Goal: Information Seeking & Learning: Learn about a topic

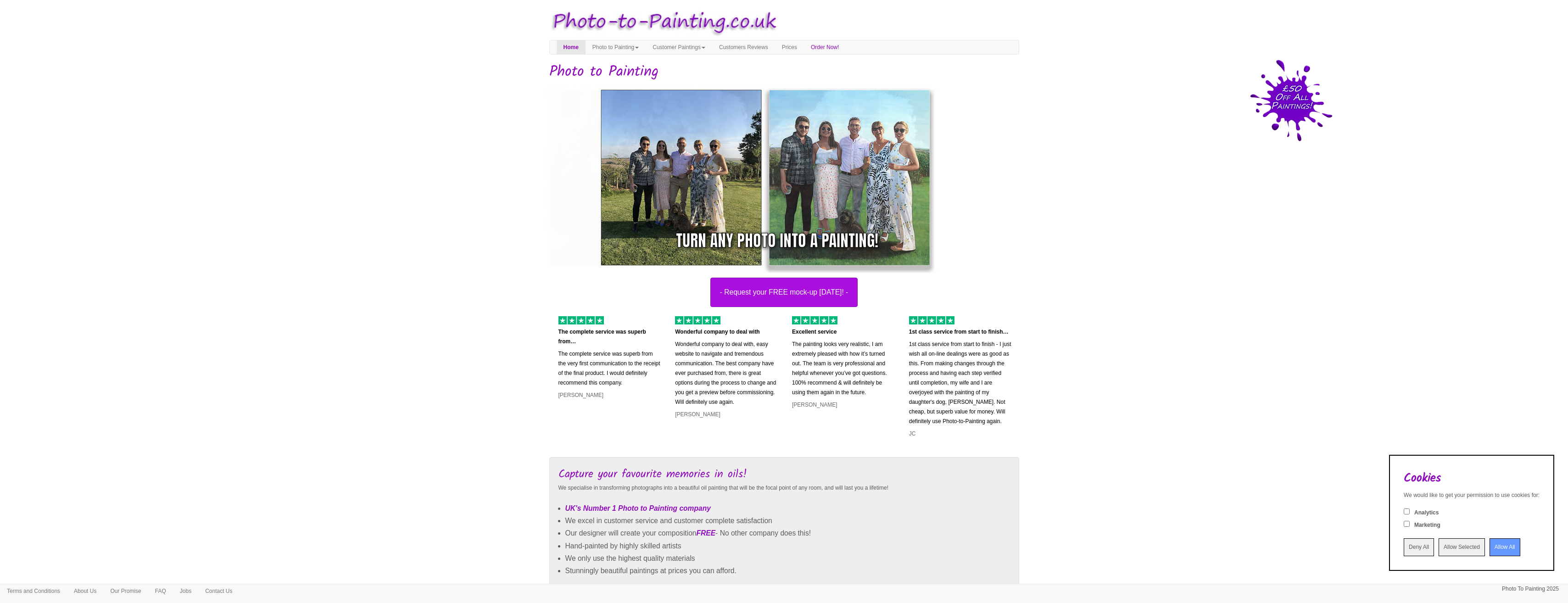
click at [1502, 547] on input "Allow All" at bounding box center [1504, 547] width 31 height 18
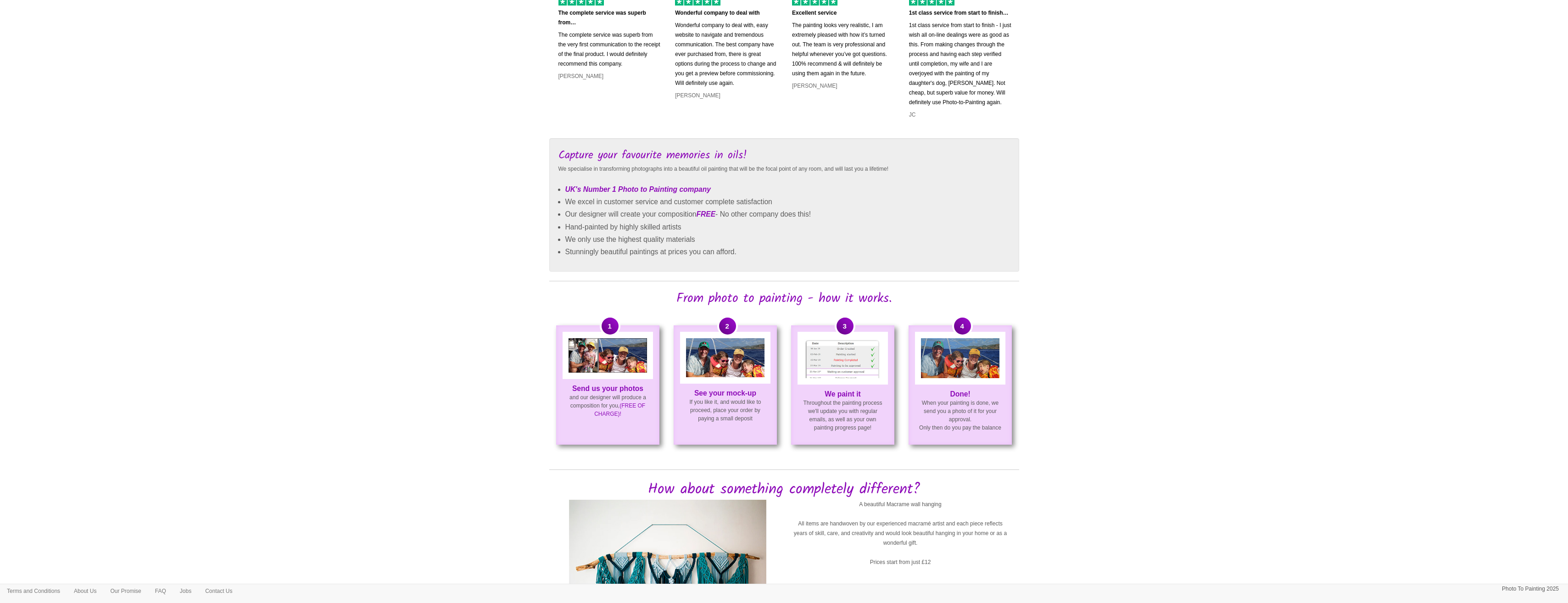
scroll to position [389, 0]
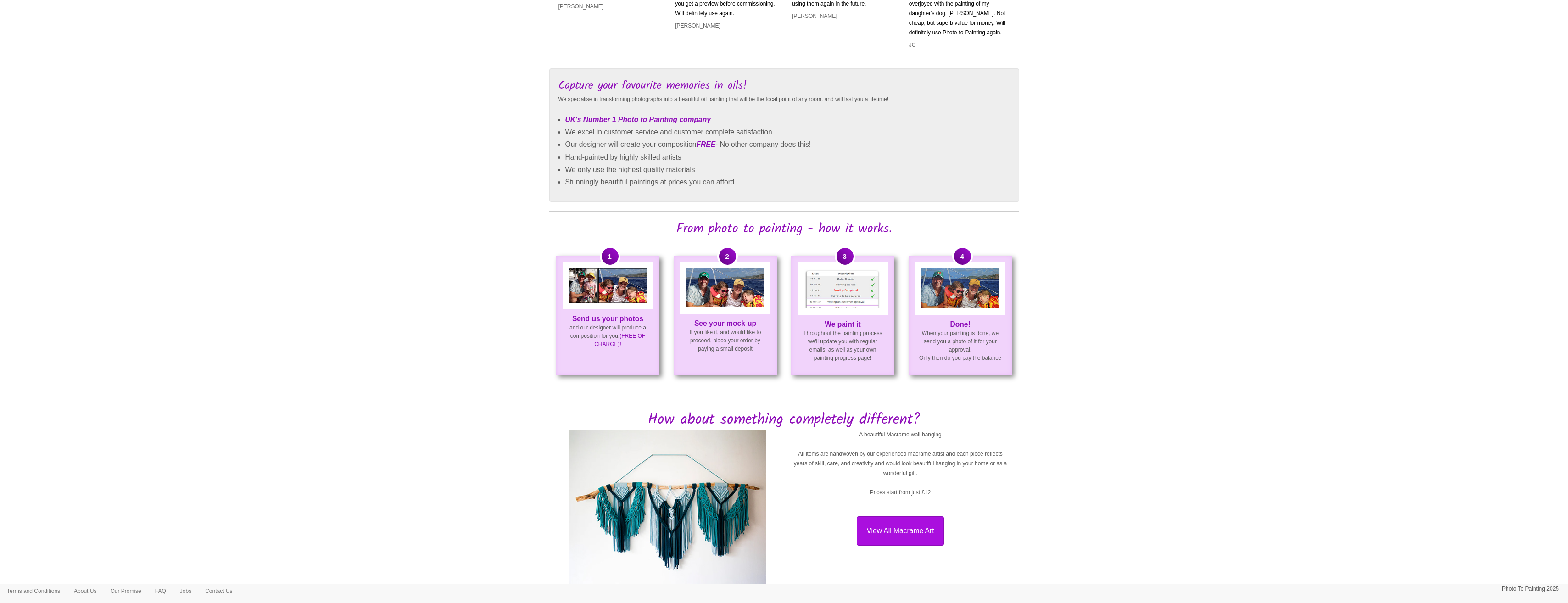
drag, startPoint x: 354, startPoint y: 130, endPoint x: 353, endPoint y: 177, distance: 47.0
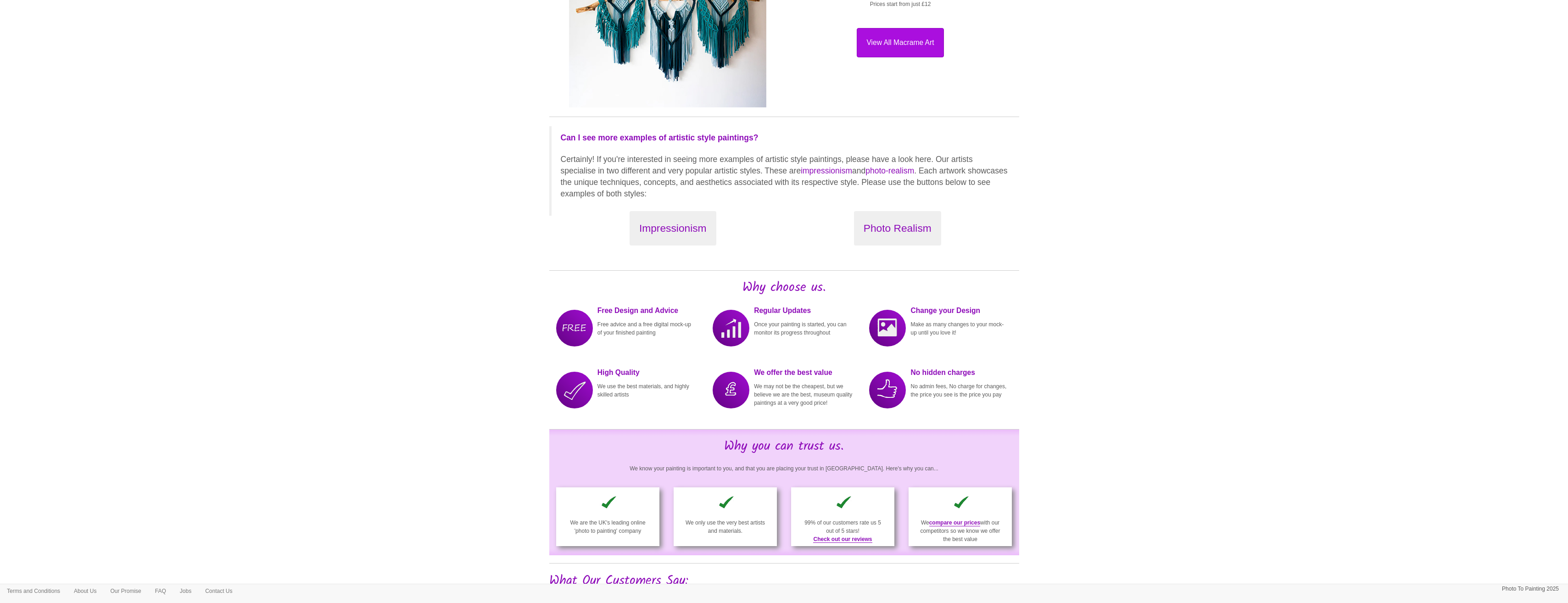
drag, startPoint x: 351, startPoint y: 161, endPoint x: 352, endPoint y: 176, distance: 15.0
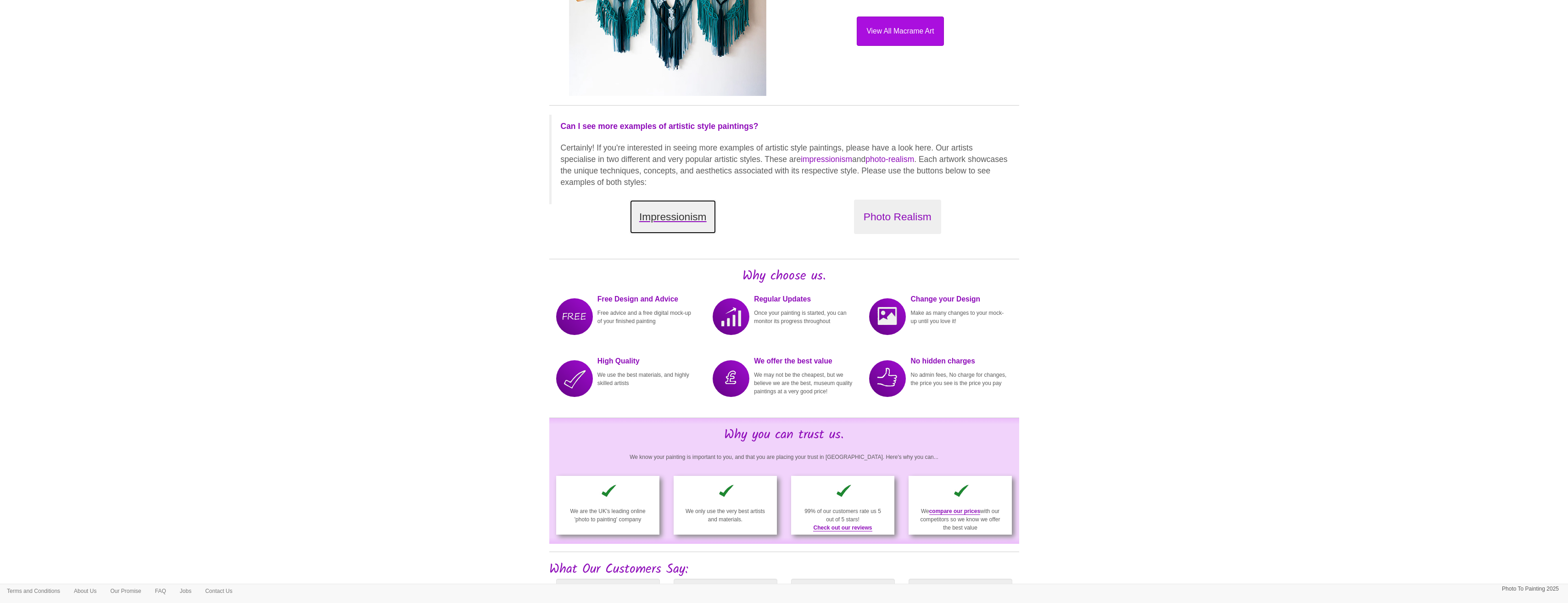
click at [672, 225] on button "Impressionism" at bounding box center [673, 217] width 87 height 34
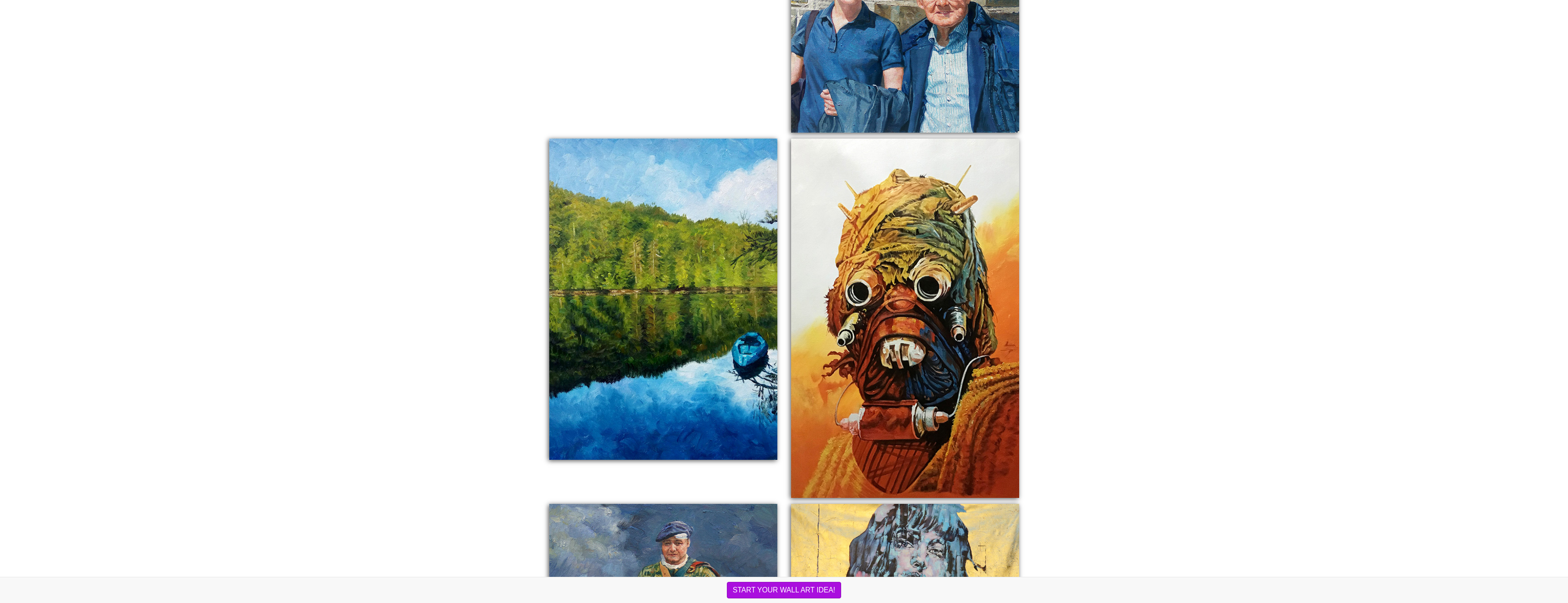
drag, startPoint x: 422, startPoint y: 234, endPoint x: 421, endPoint y: 239, distance: 5.1
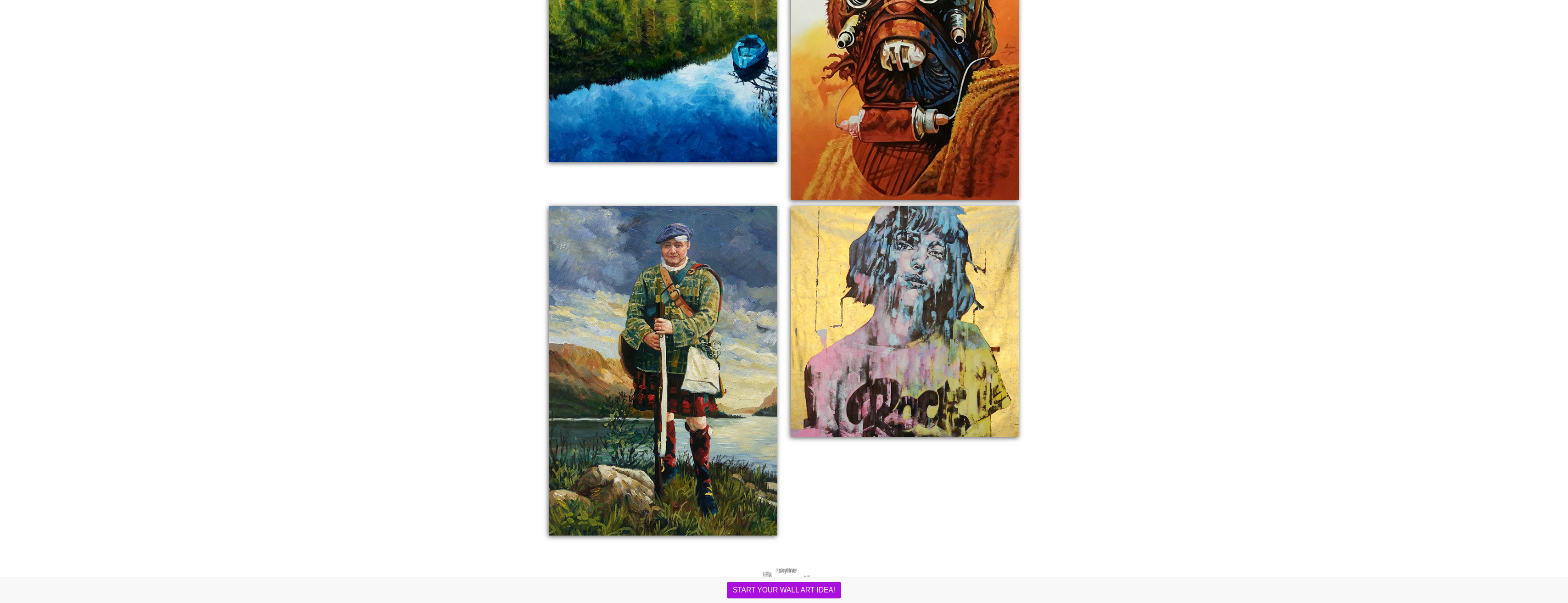
scroll to position [1335, 0]
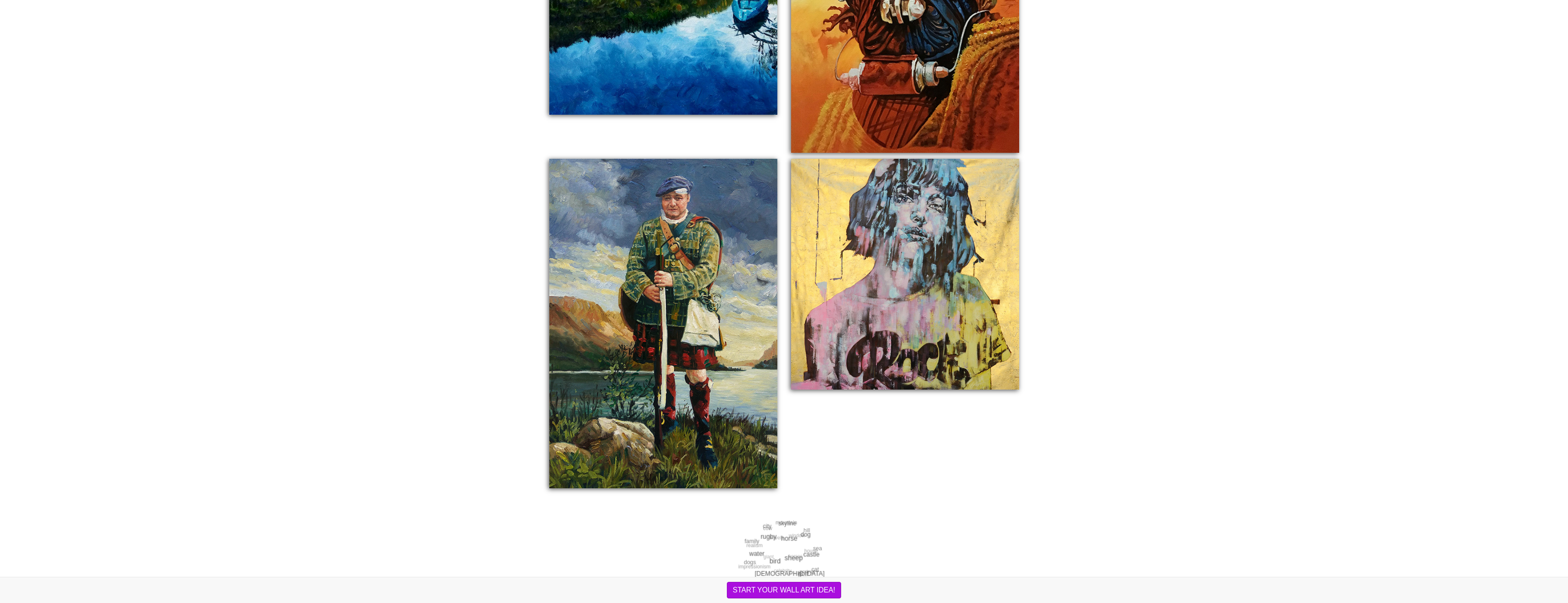
drag, startPoint x: 442, startPoint y: 202, endPoint x: 440, endPoint y: 220, distance: 18.1
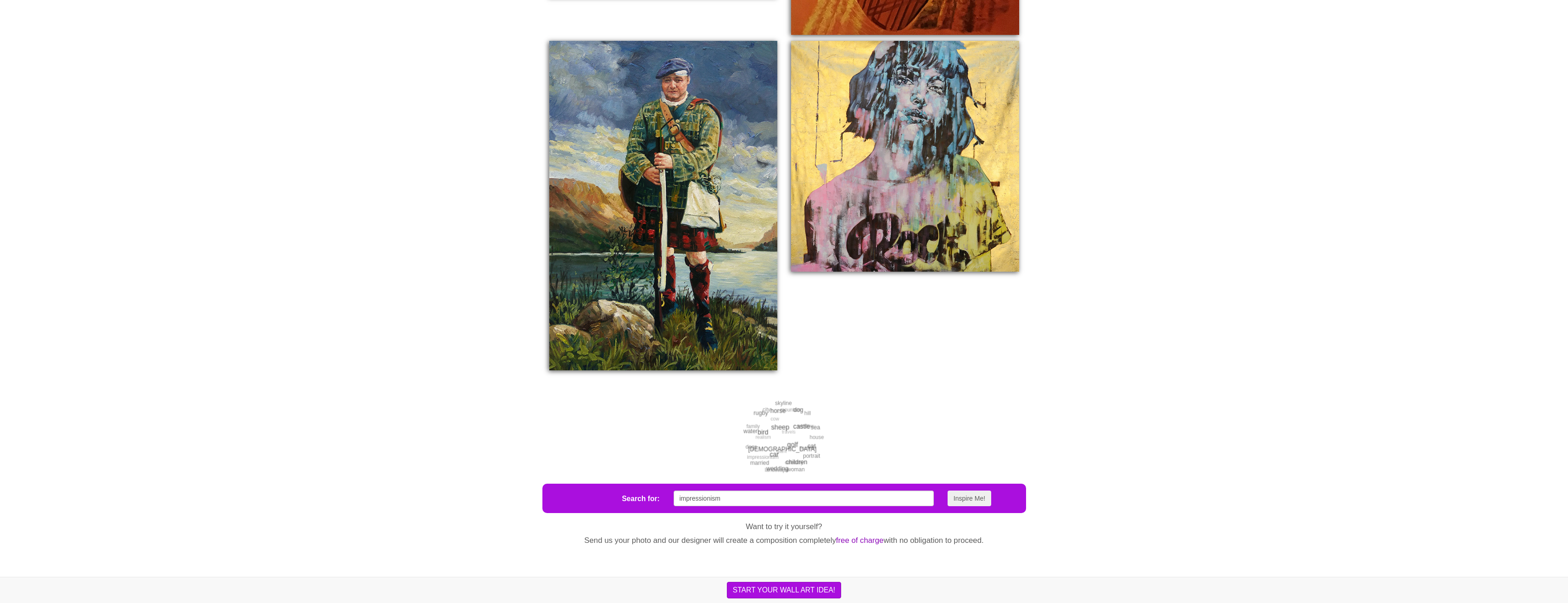
drag, startPoint x: 440, startPoint y: 190, endPoint x: 440, endPoint y: 209, distance: 19.0
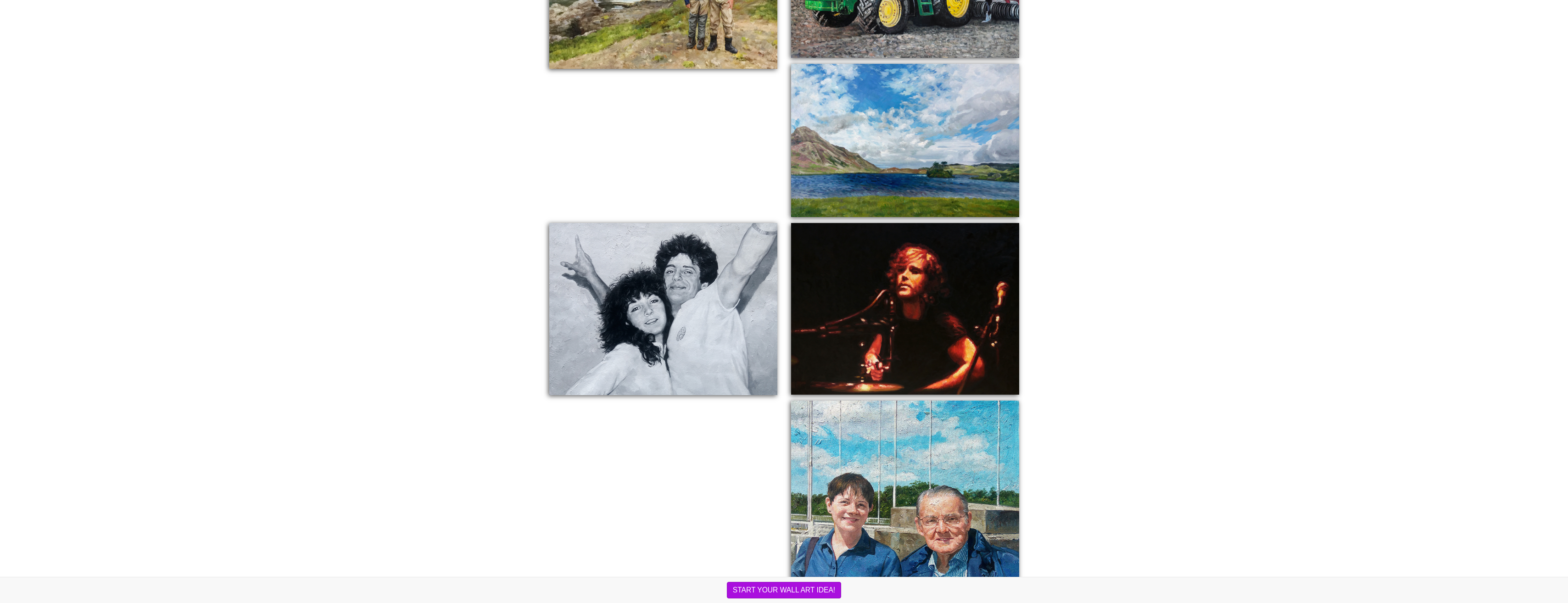
scroll to position [0, 0]
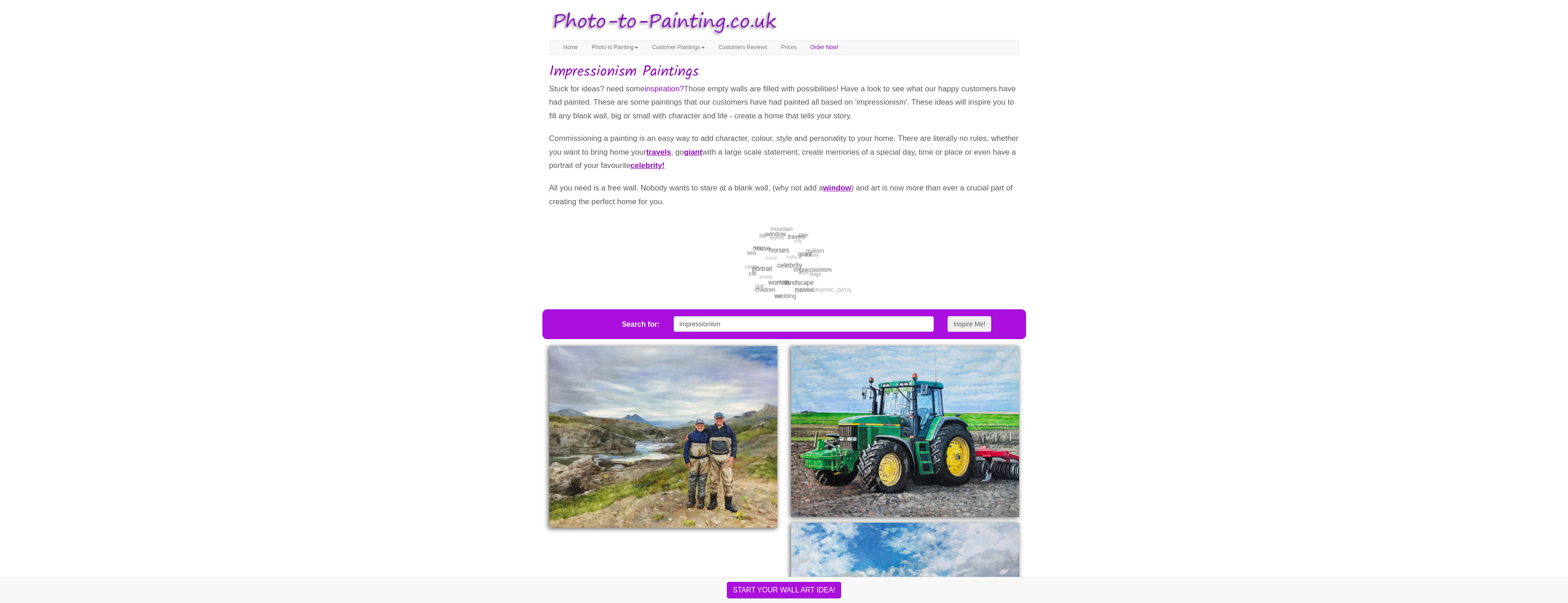
drag, startPoint x: 439, startPoint y: 242, endPoint x: 431, endPoint y: 43, distance: 199.2
click at [620, 42] on link "Photo to Painting" at bounding box center [615, 47] width 60 height 14
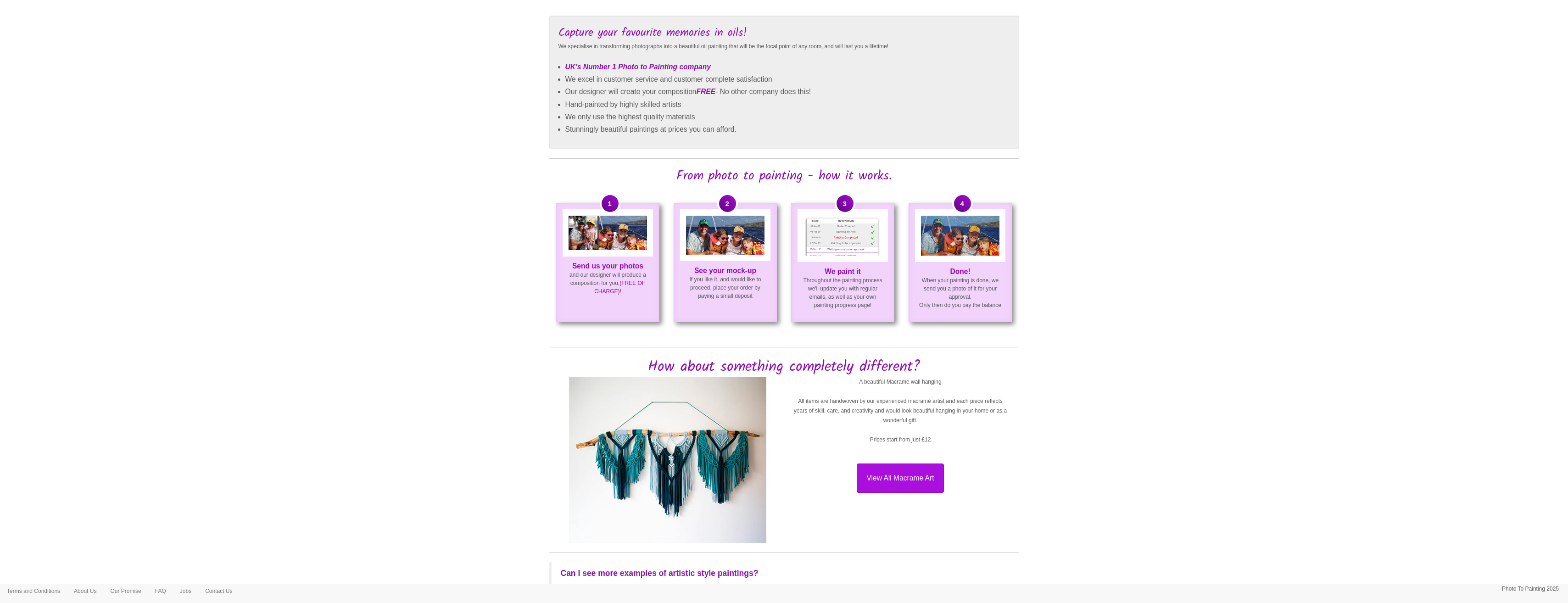
drag, startPoint x: 369, startPoint y: 207, endPoint x: 370, endPoint y: 232, distance: 25.0
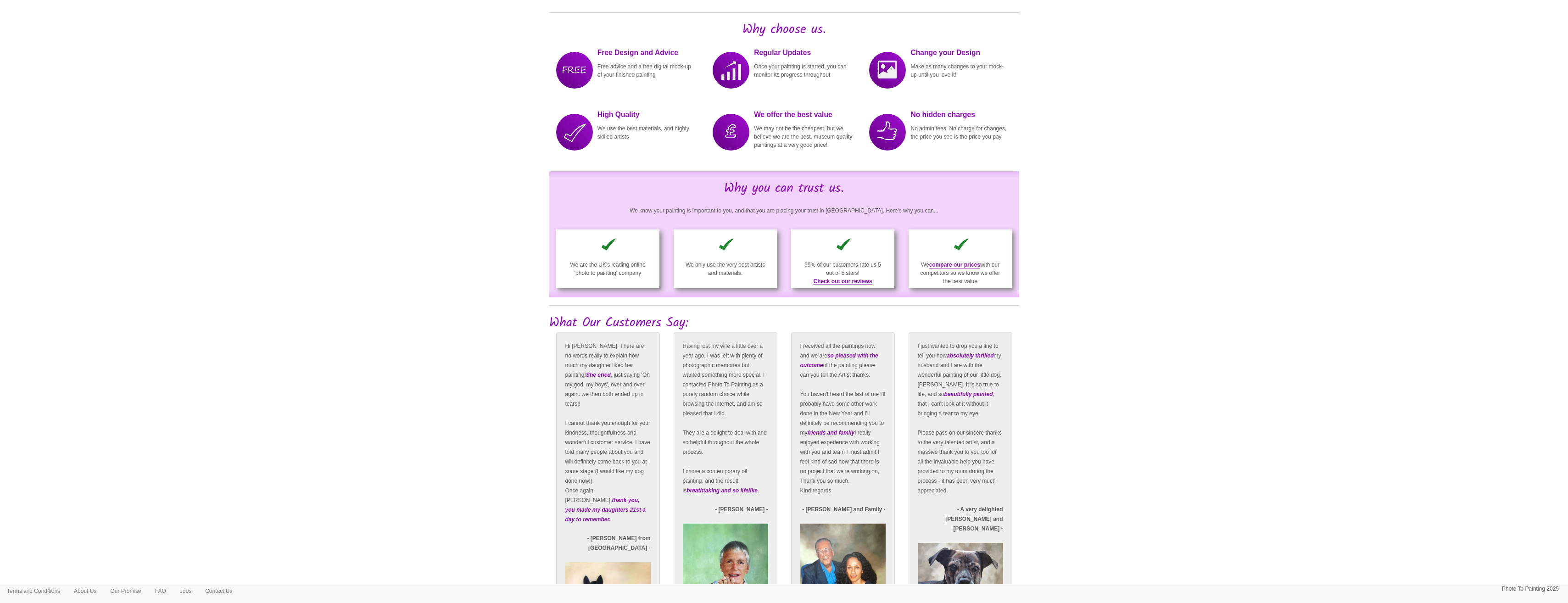
drag, startPoint x: 396, startPoint y: 213, endPoint x: 399, endPoint y: 235, distance: 22.2
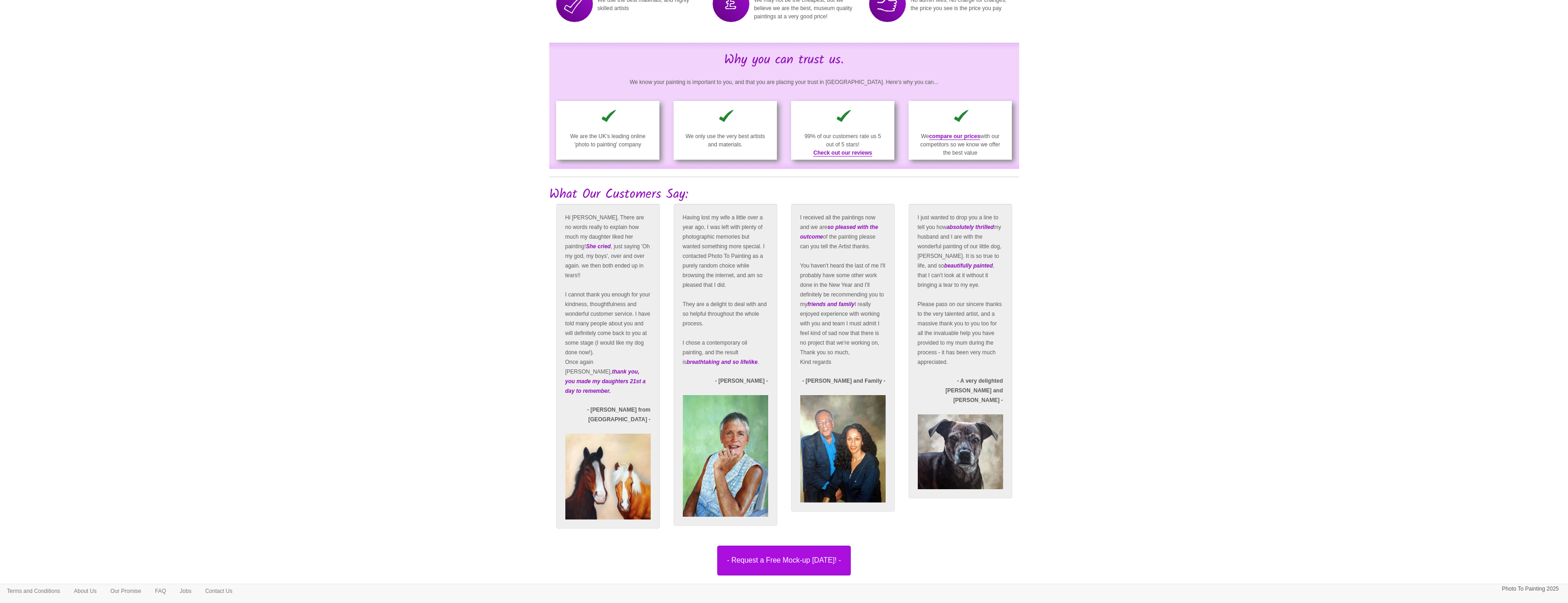
scroll to position [1295, 0]
drag, startPoint x: 395, startPoint y: 188, endPoint x: 396, endPoint y: 200, distance: 12.0
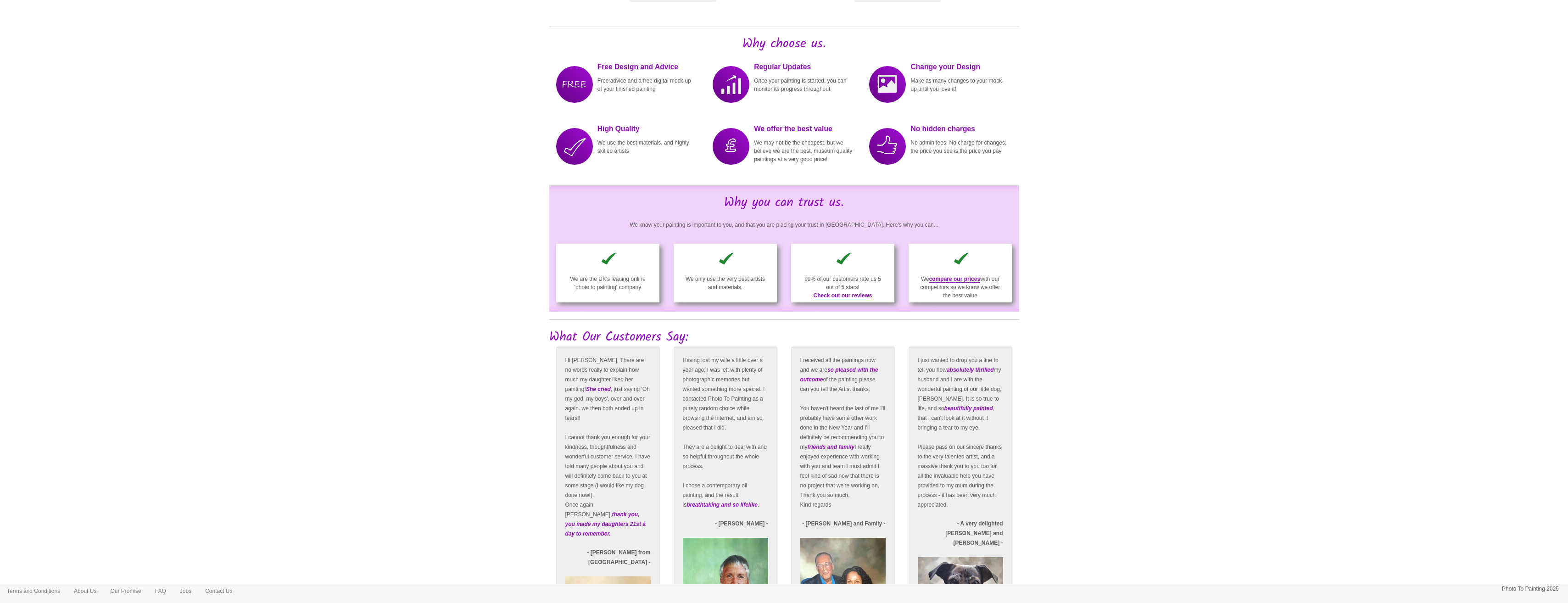
scroll to position [835, 0]
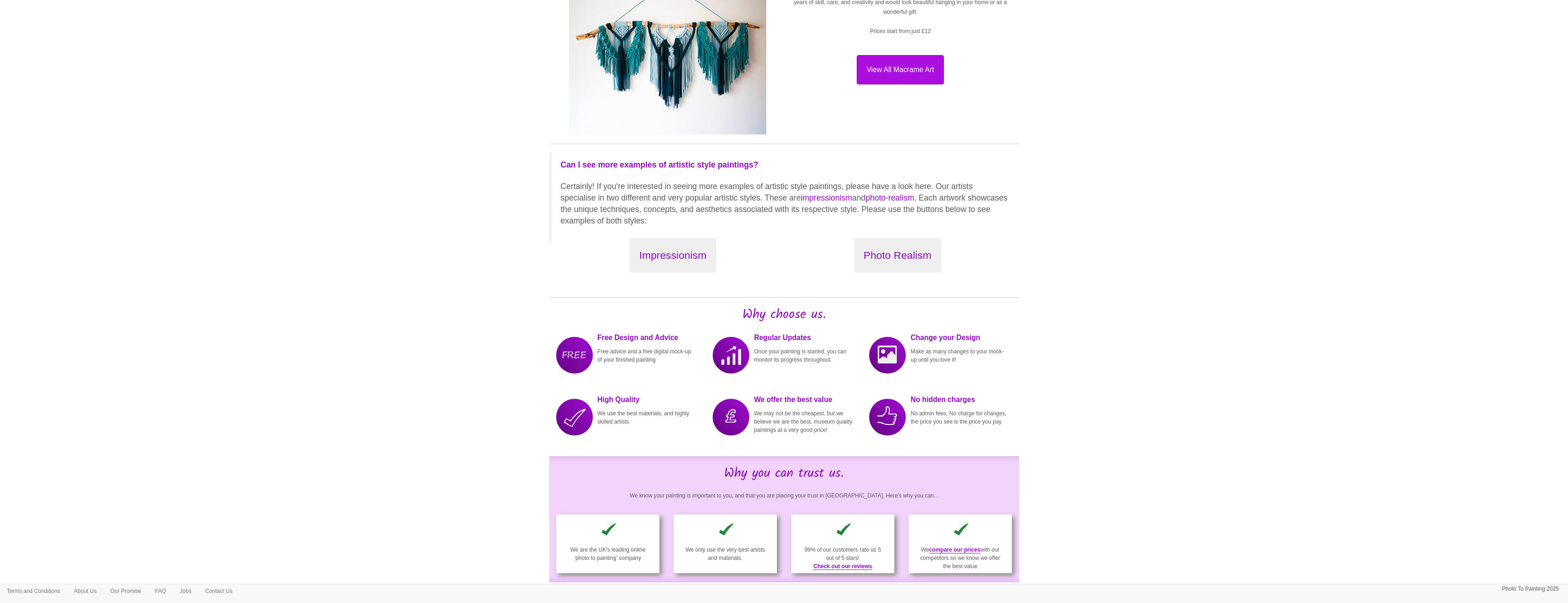
drag, startPoint x: 462, startPoint y: 435, endPoint x: 459, endPoint y: 365, distance: 70.1
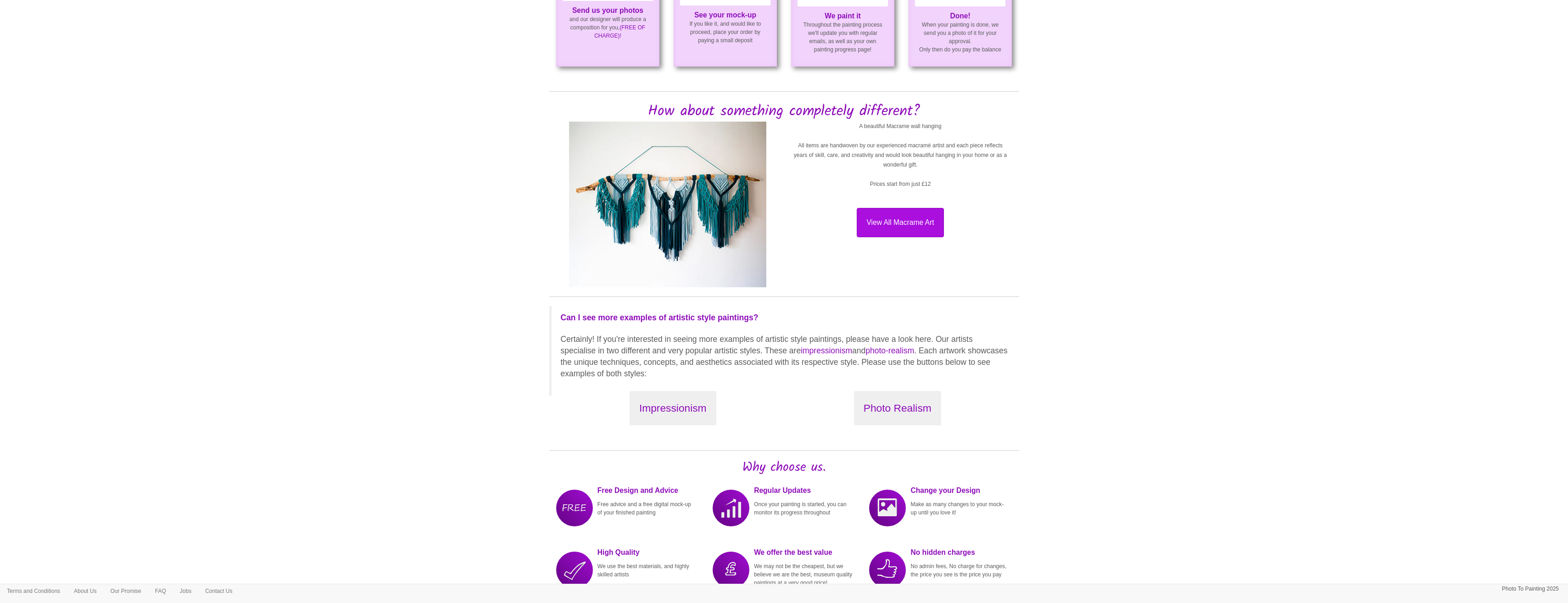
scroll to position [654, 0]
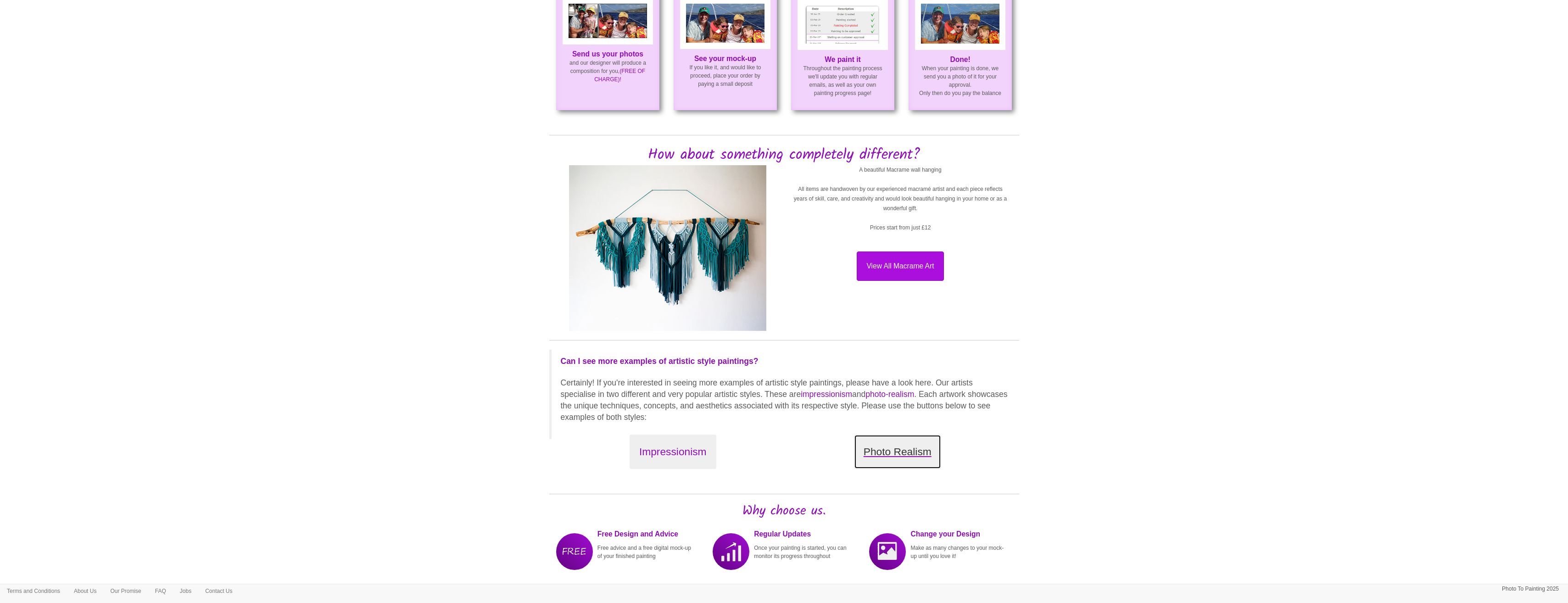
click at [899, 469] on button "Photo Realism" at bounding box center [897, 452] width 87 height 34
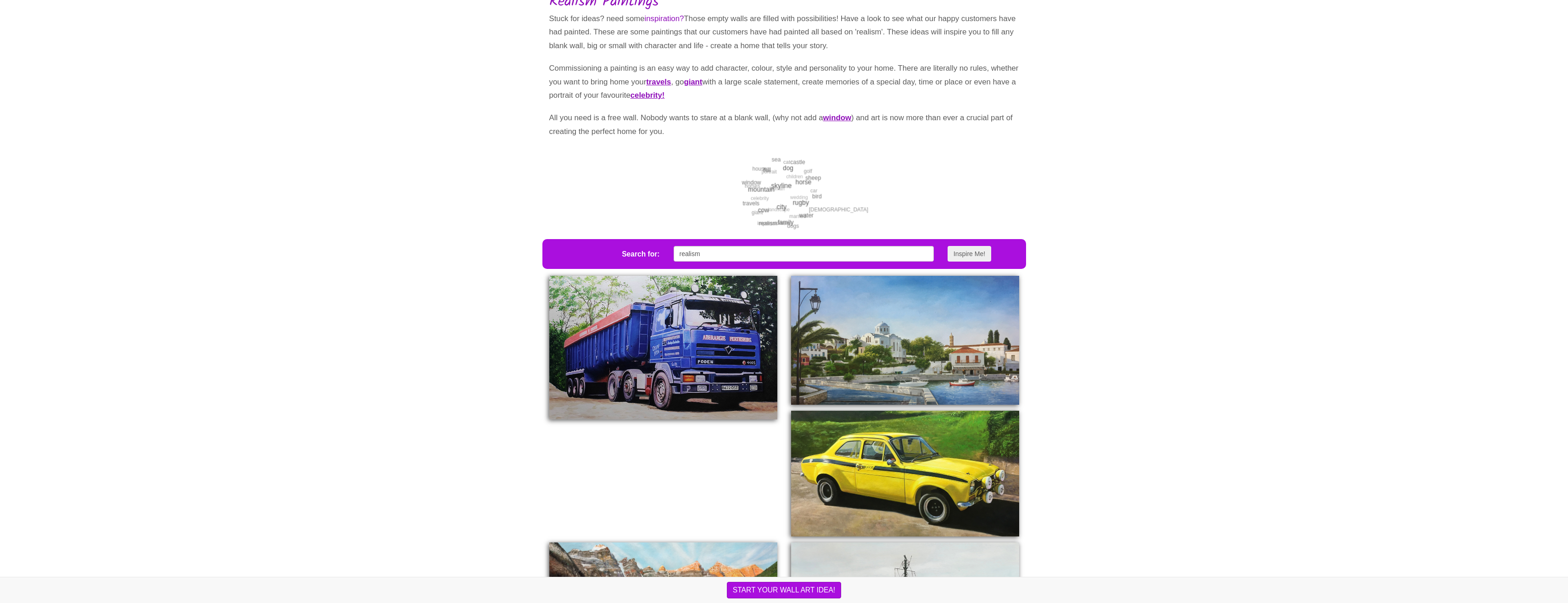
scroll to position [146, 0]
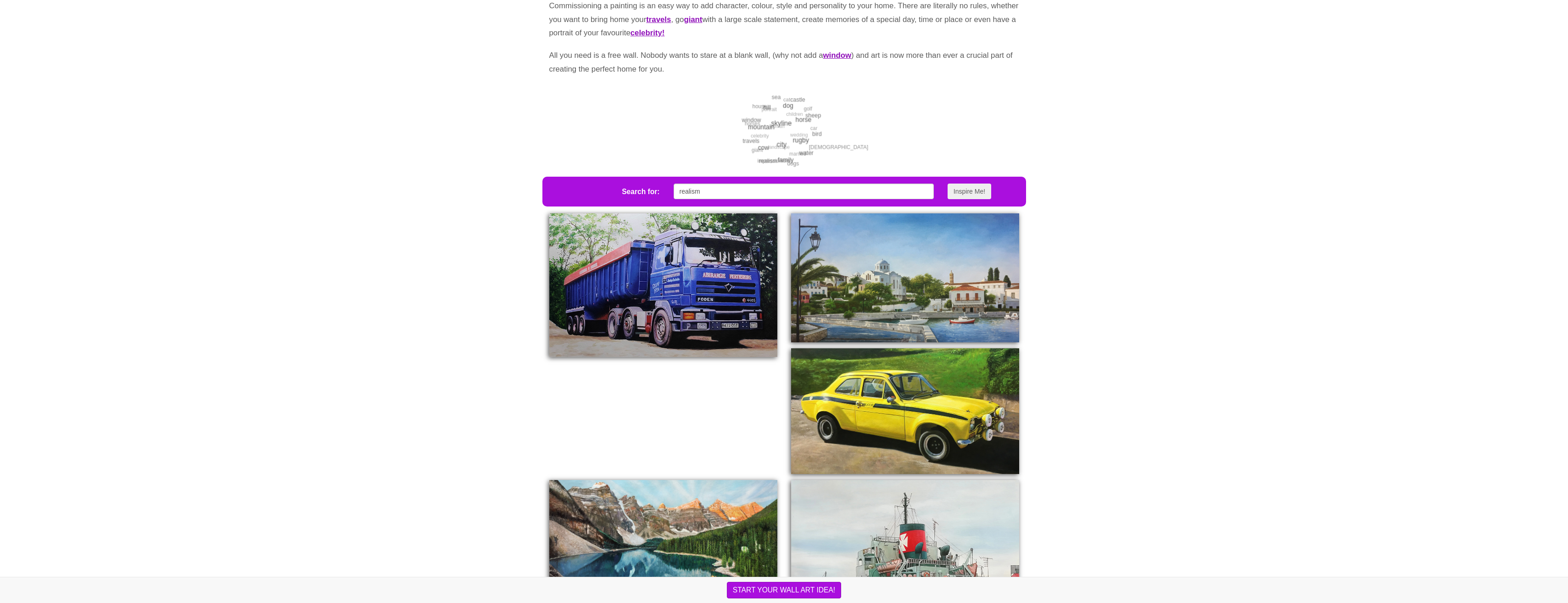
drag, startPoint x: 211, startPoint y: 256, endPoint x: 213, endPoint y: 281, distance: 25.1
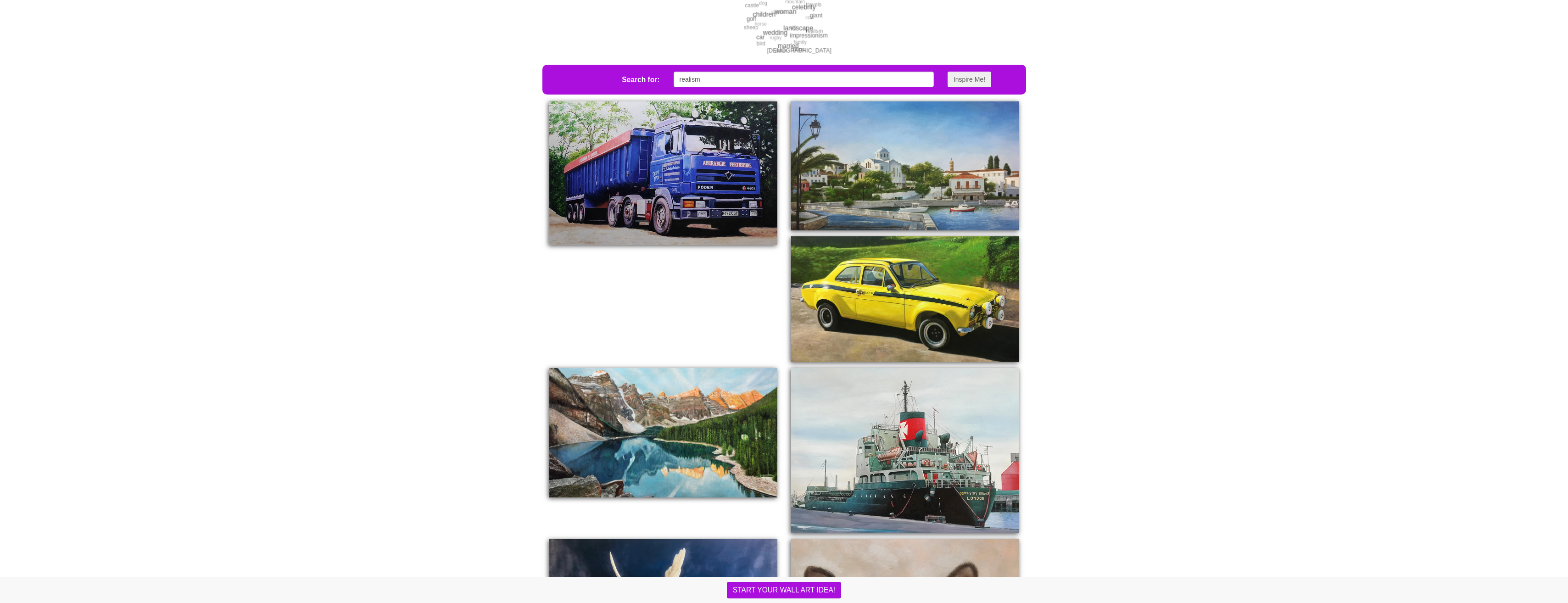
scroll to position [268, 0]
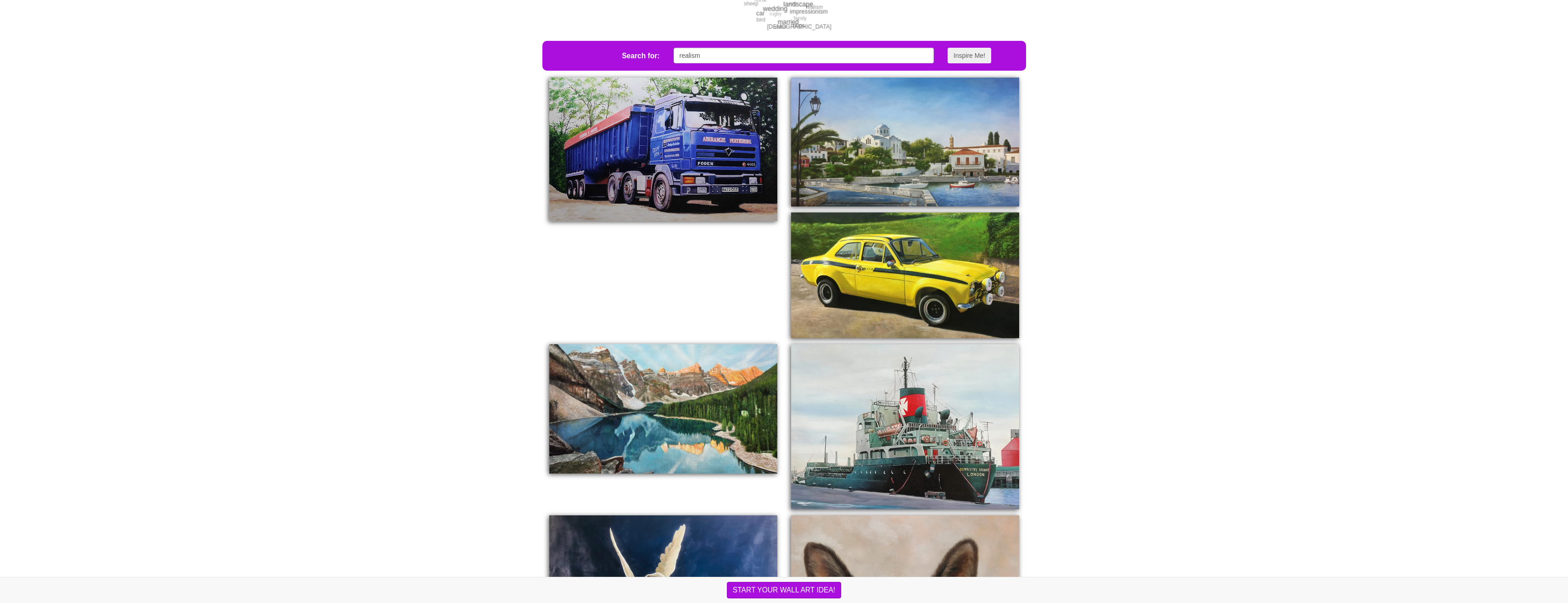
drag, startPoint x: 221, startPoint y: 265, endPoint x: 223, endPoint y: 273, distance: 8.2
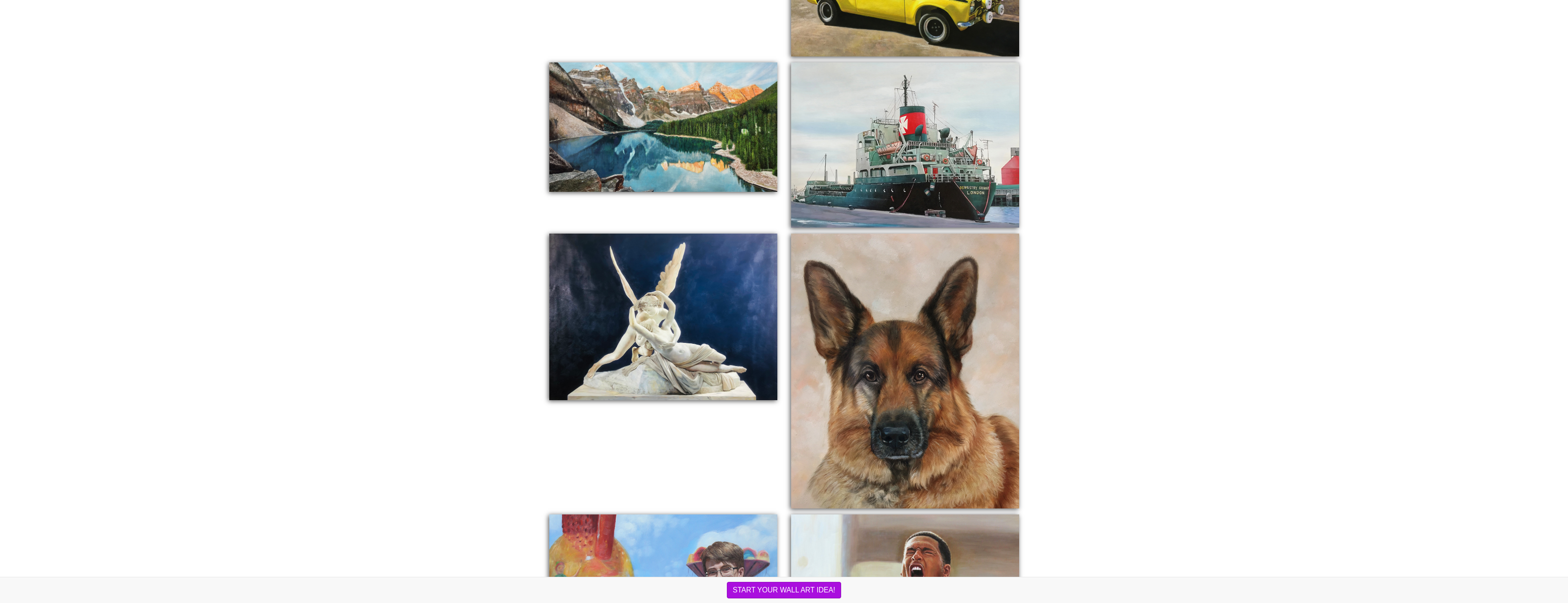
drag, startPoint x: 356, startPoint y: 233, endPoint x: 357, endPoint y: 273, distance: 40.0
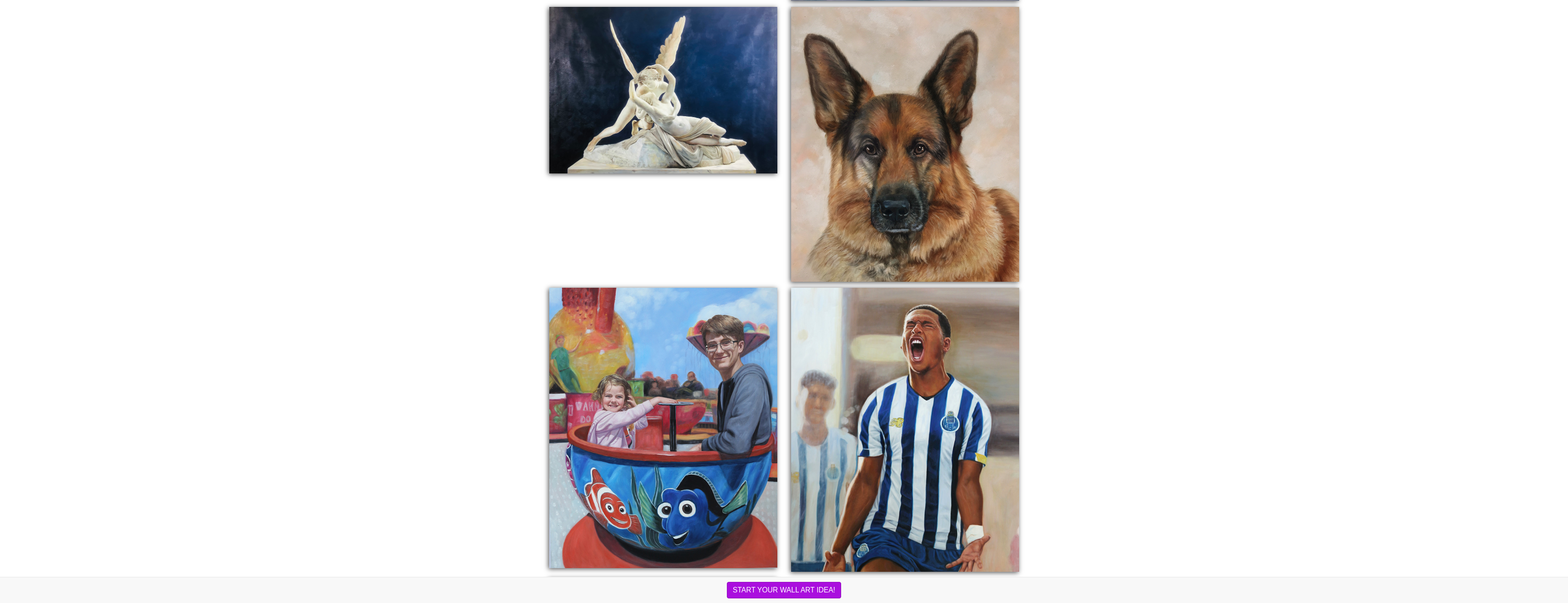
scroll to position [808, 0]
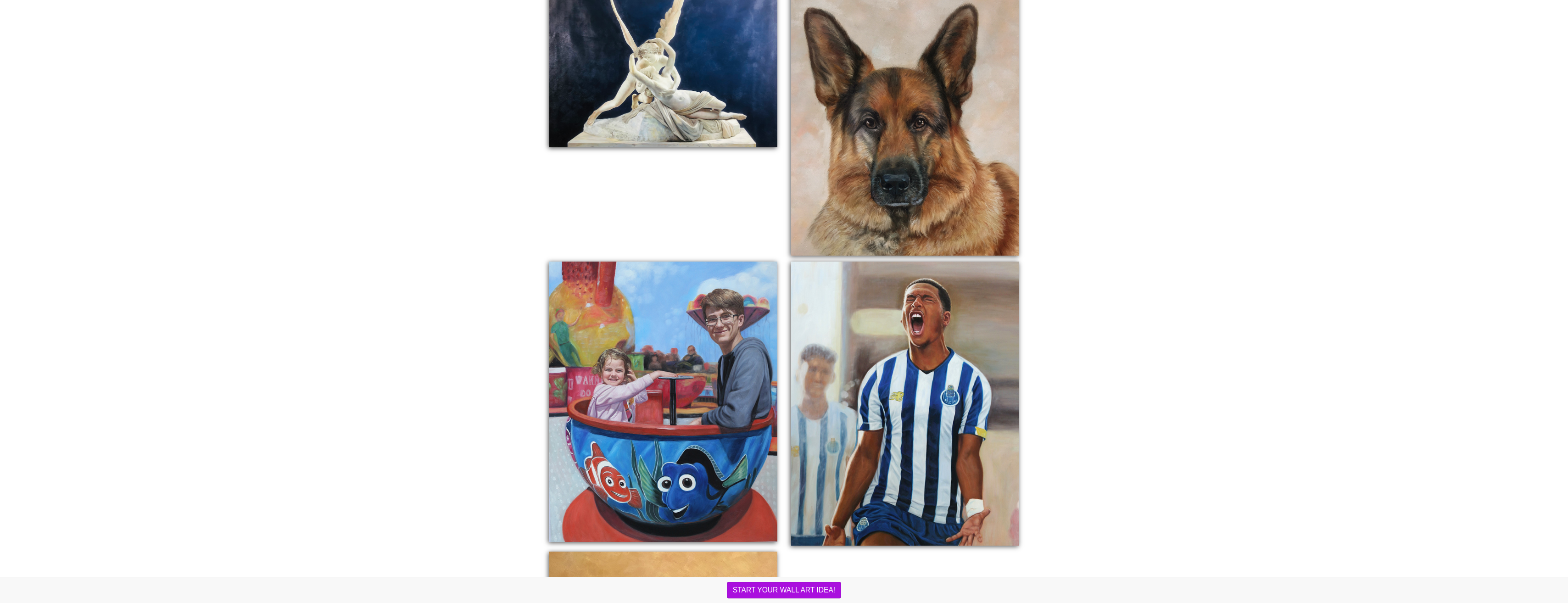
drag, startPoint x: 462, startPoint y: 170, endPoint x: 465, endPoint y: 201, distance: 31.1
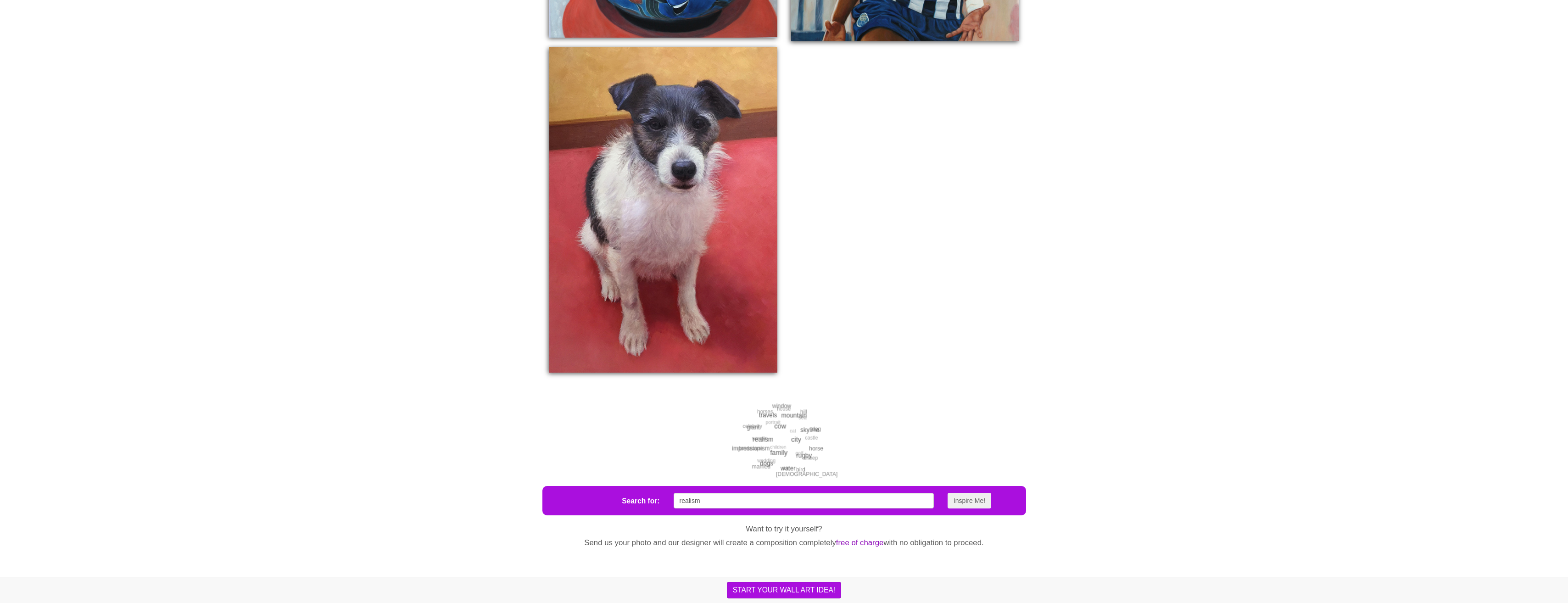
scroll to position [1323, 0]
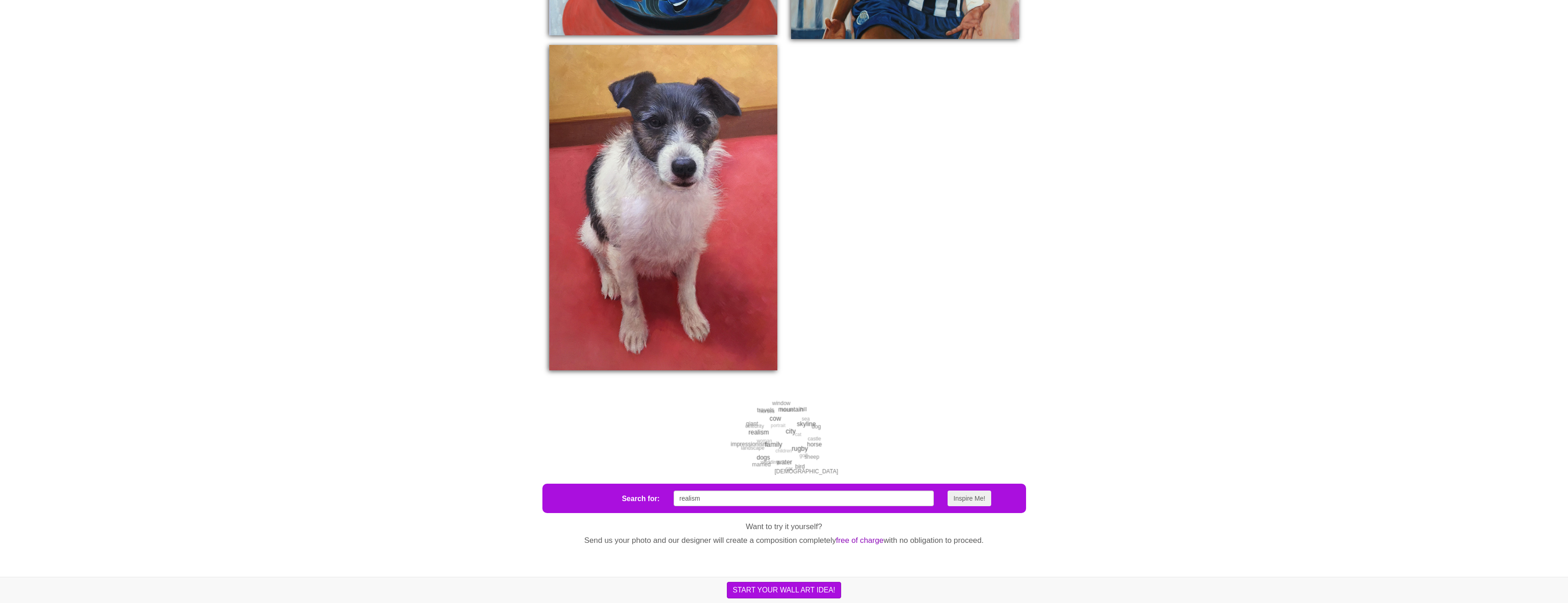
drag, startPoint x: 471, startPoint y: 169, endPoint x: 472, endPoint y: 202, distance: 33.0
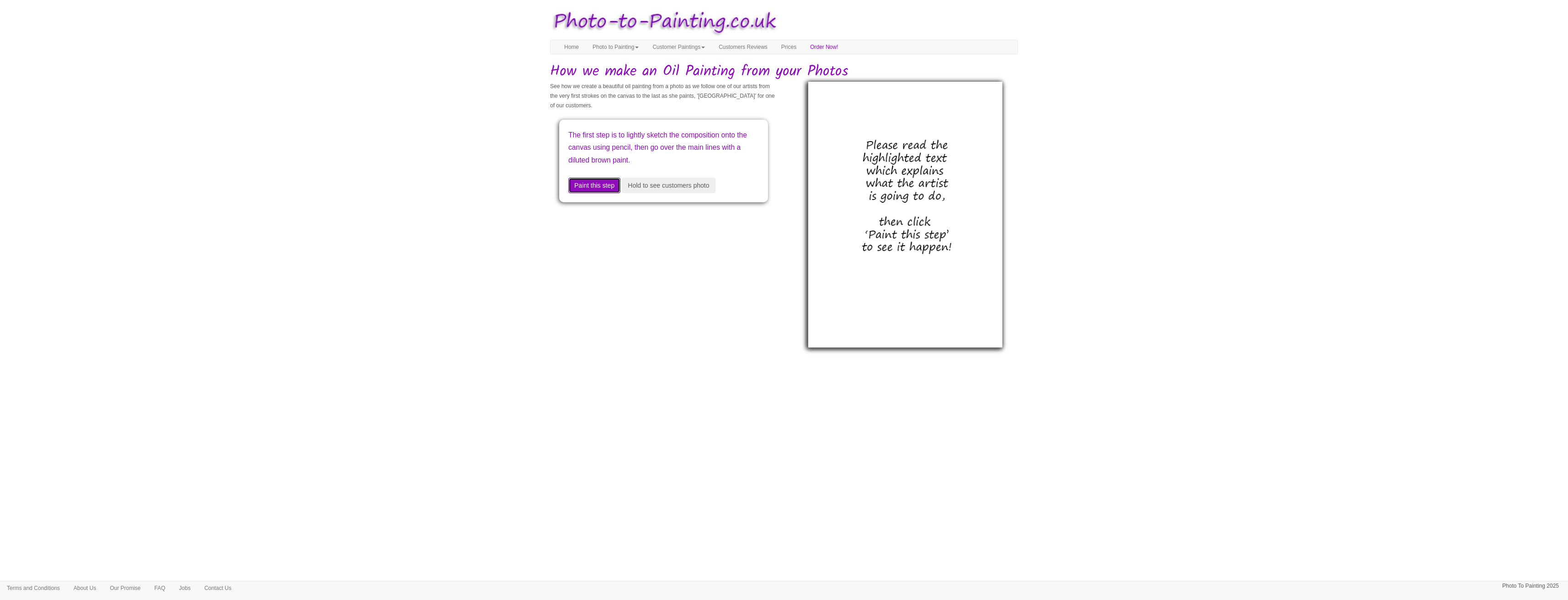
click at [591, 184] on button "Paint this step" at bounding box center [595, 186] width 52 height 16
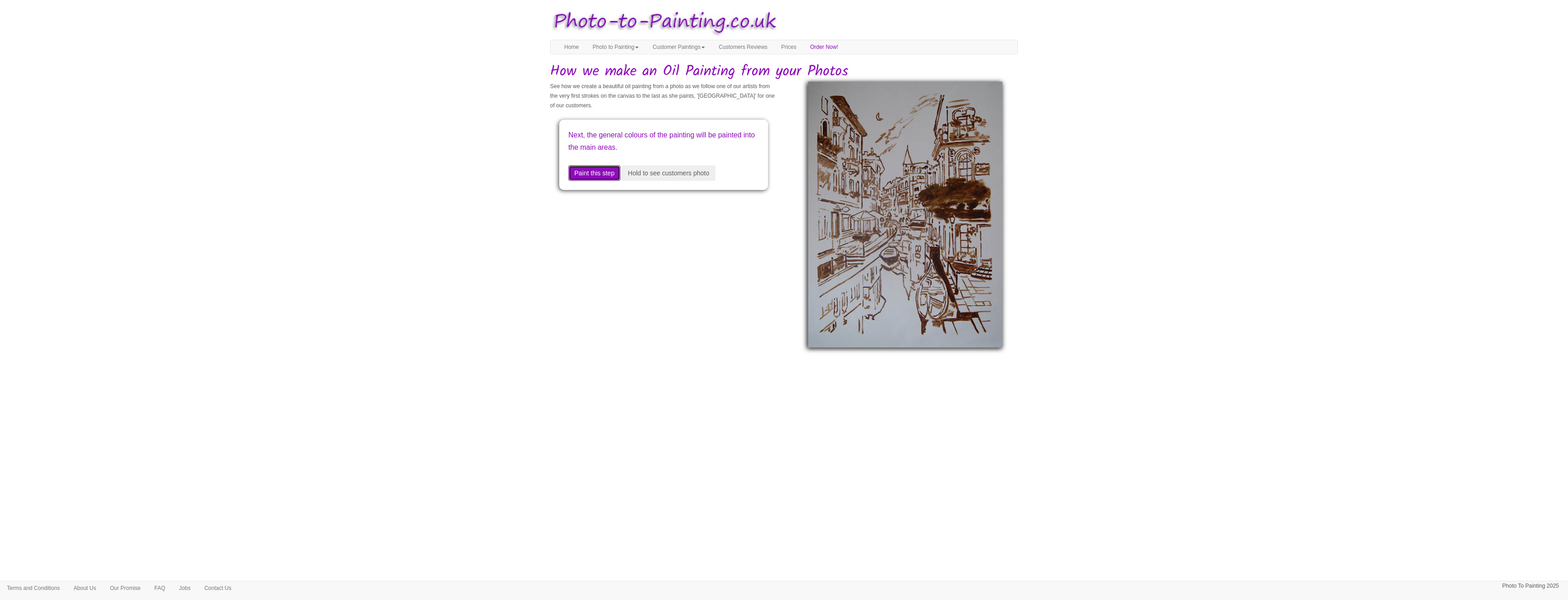
click at [590, 173] on button "Paint this step" at bounding box center [595, 173] width 52 height 16
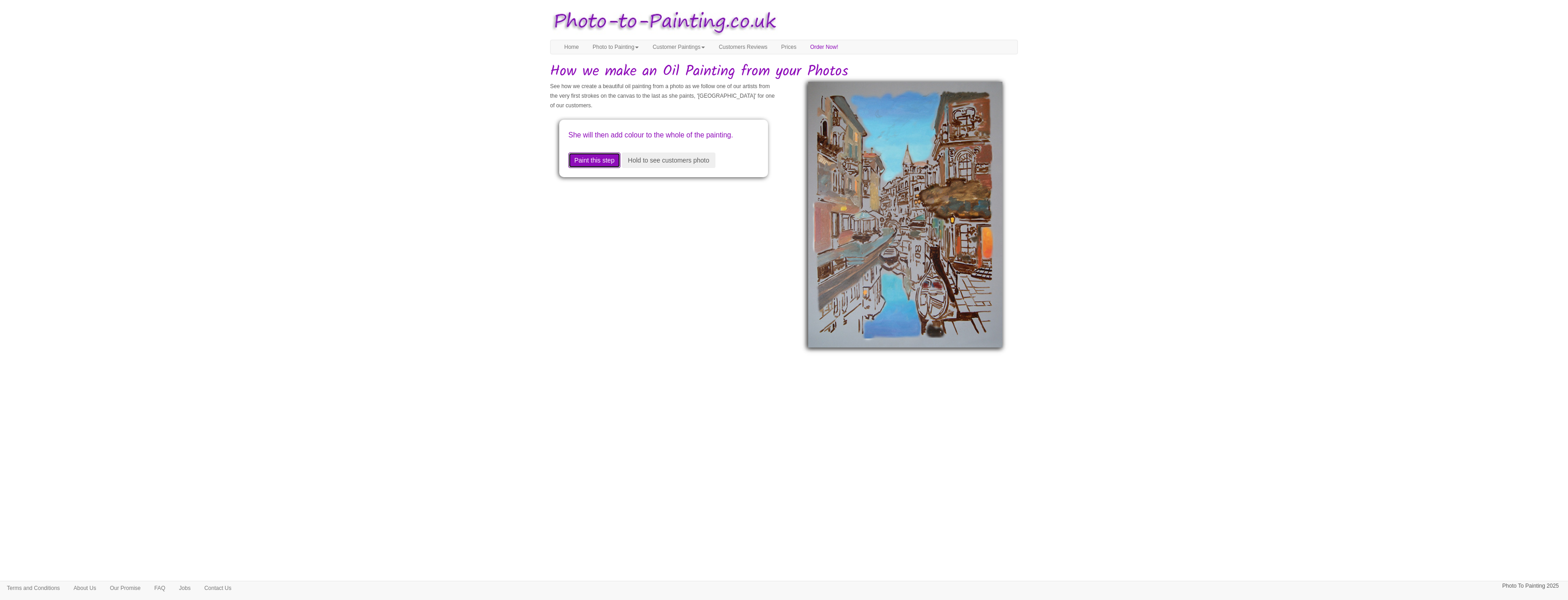
click at [590, 168] on button "Paint this step" at bounding box center [595, 161] width 52 height 16
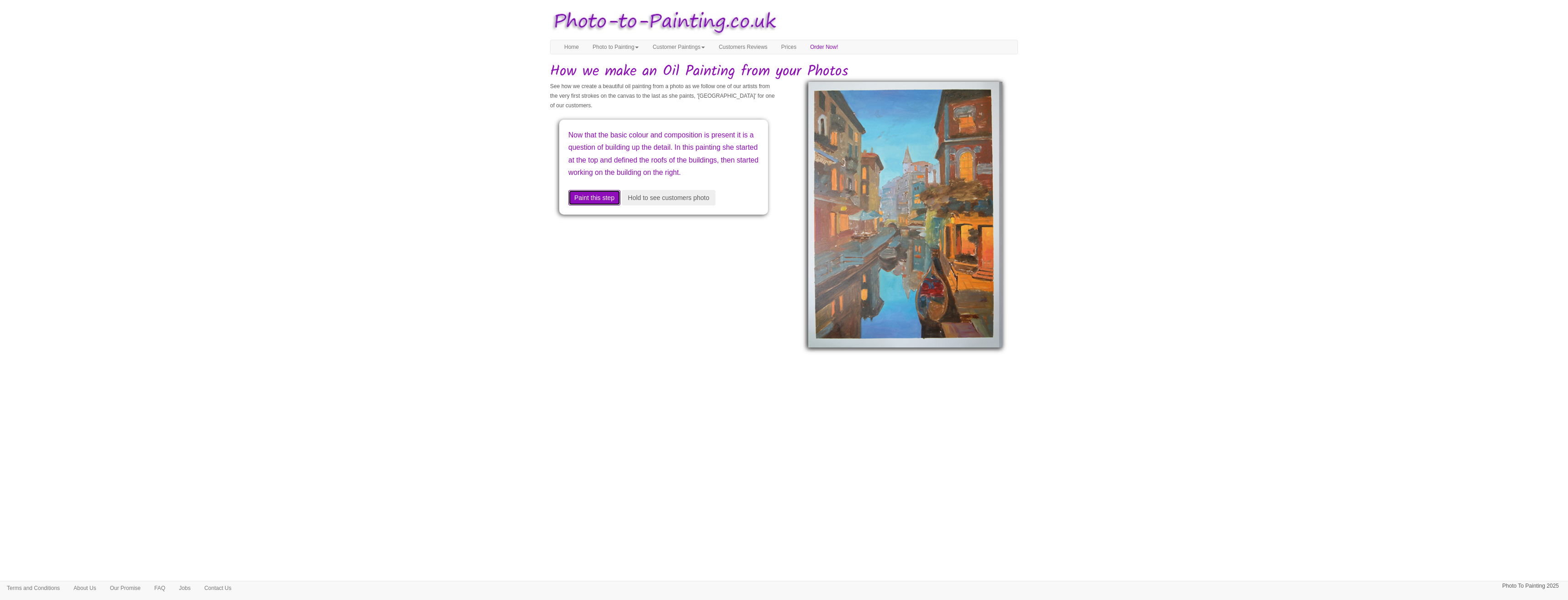
click at [583, 206] on button "Paint this step" at bounding box center [595, 198] width 52 height 16
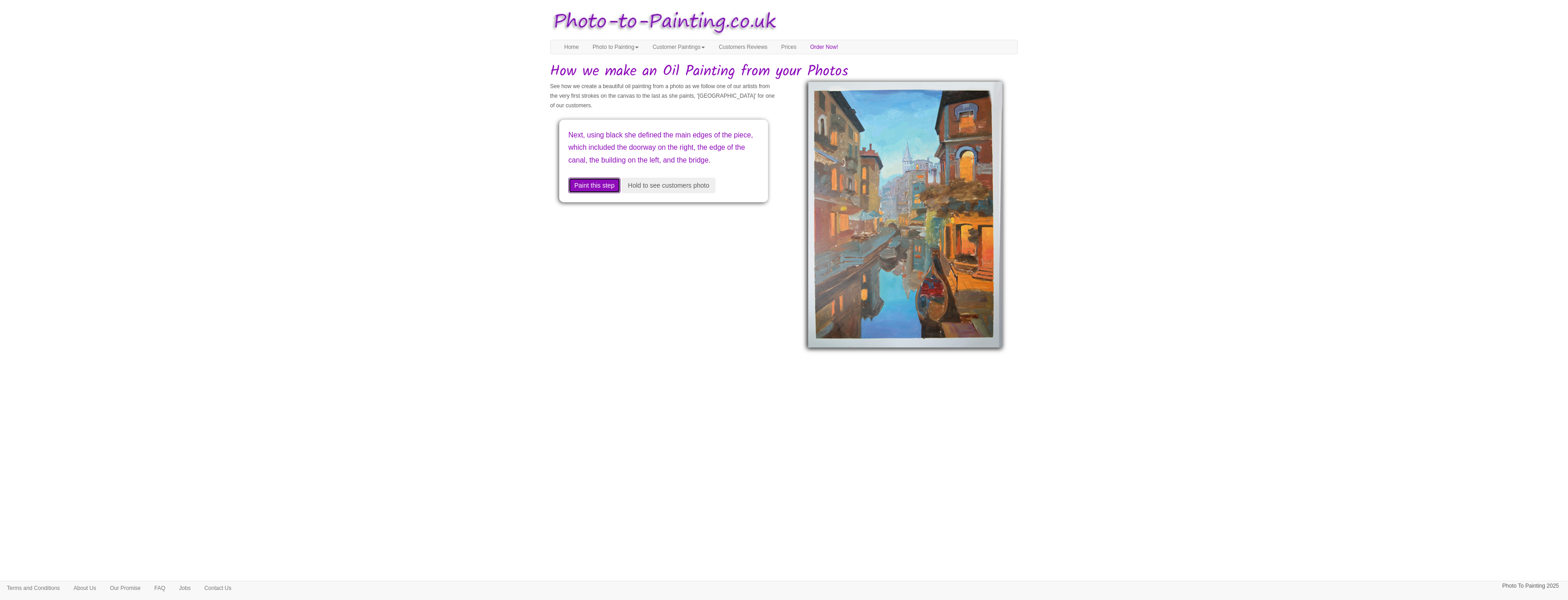
click at [594, 193] on button "Paint this step" at bounding box center [595, 186] width 52 height 16
click at [597, 186] on button "Paint this step" at bounding box center [595, 186] width 52 height 16
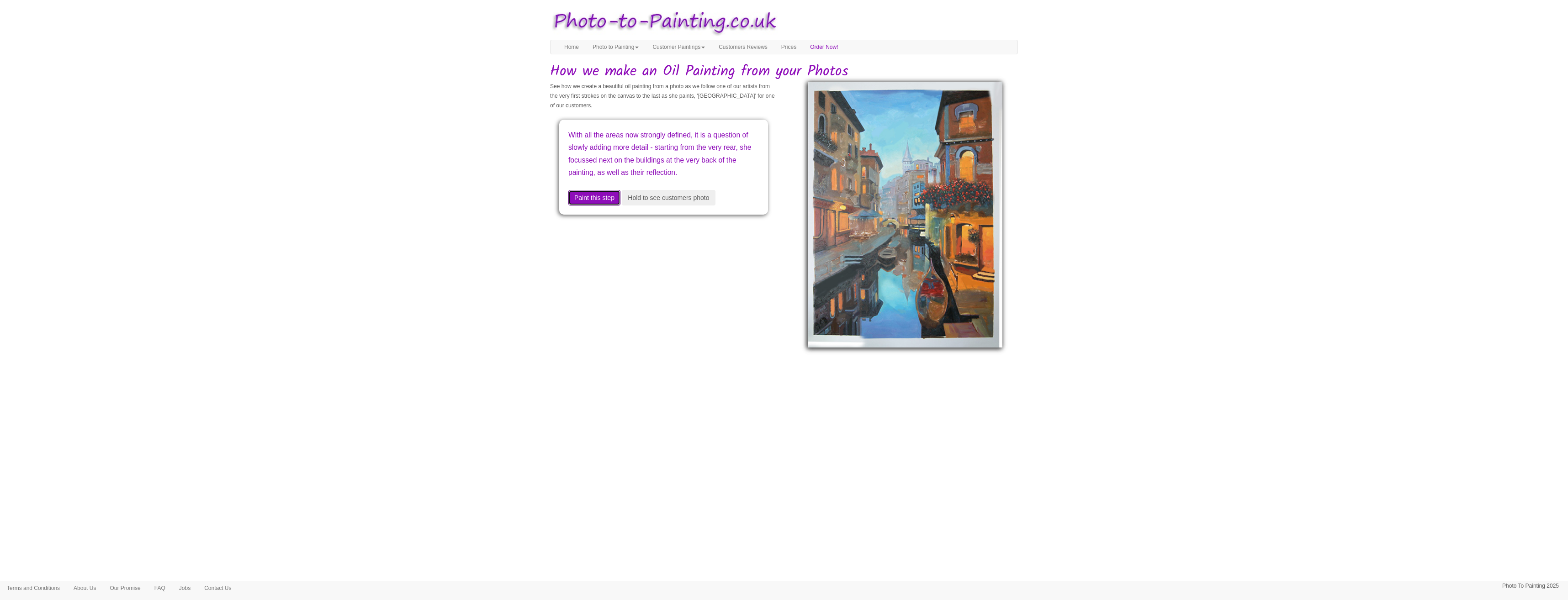
click at [591, 206] on button "Paint this step" at bounding box center [595, 198] width 52 height 16
click at [592, 193] on button "Paint this step" at bounding box center [595, 186] width 52 height 16
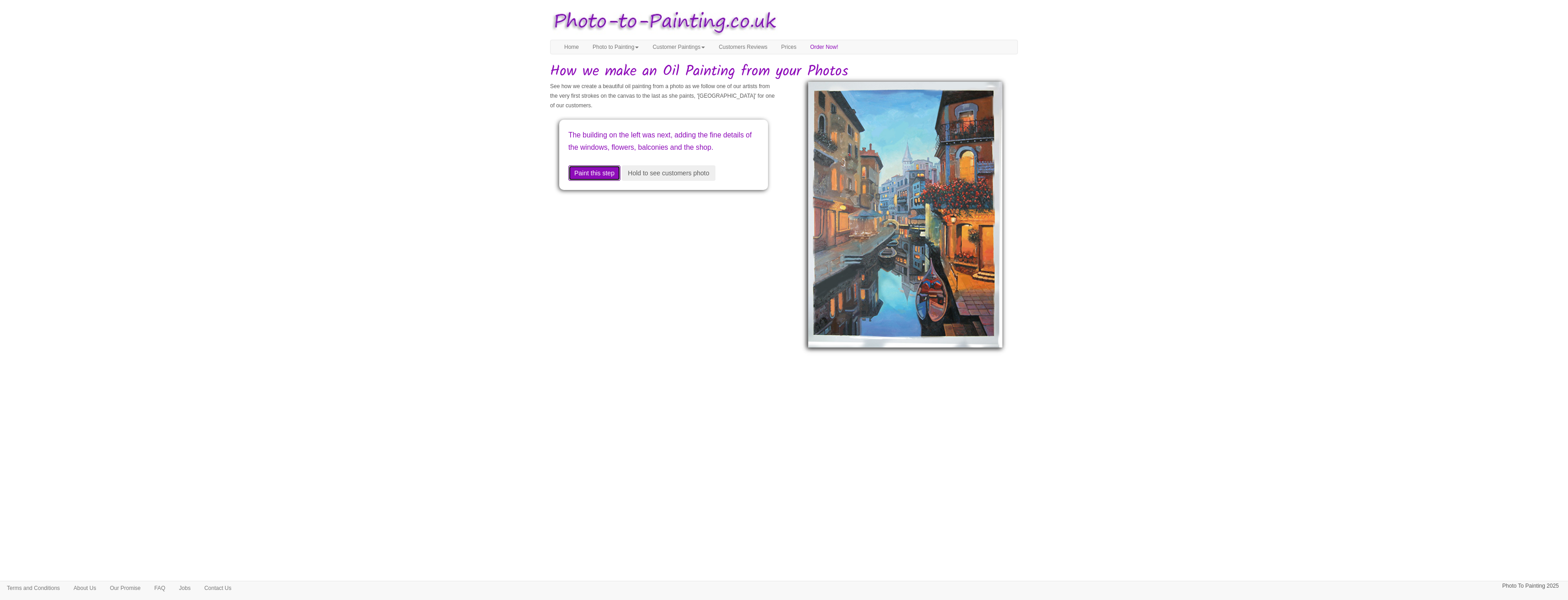
click at [592, 181] on button "Paint this step" at bounding box center [595, 173] width 52 height 16
click at [593, 193] on button "Paint this step" at bounding box center [595, 186] width 52 height 16
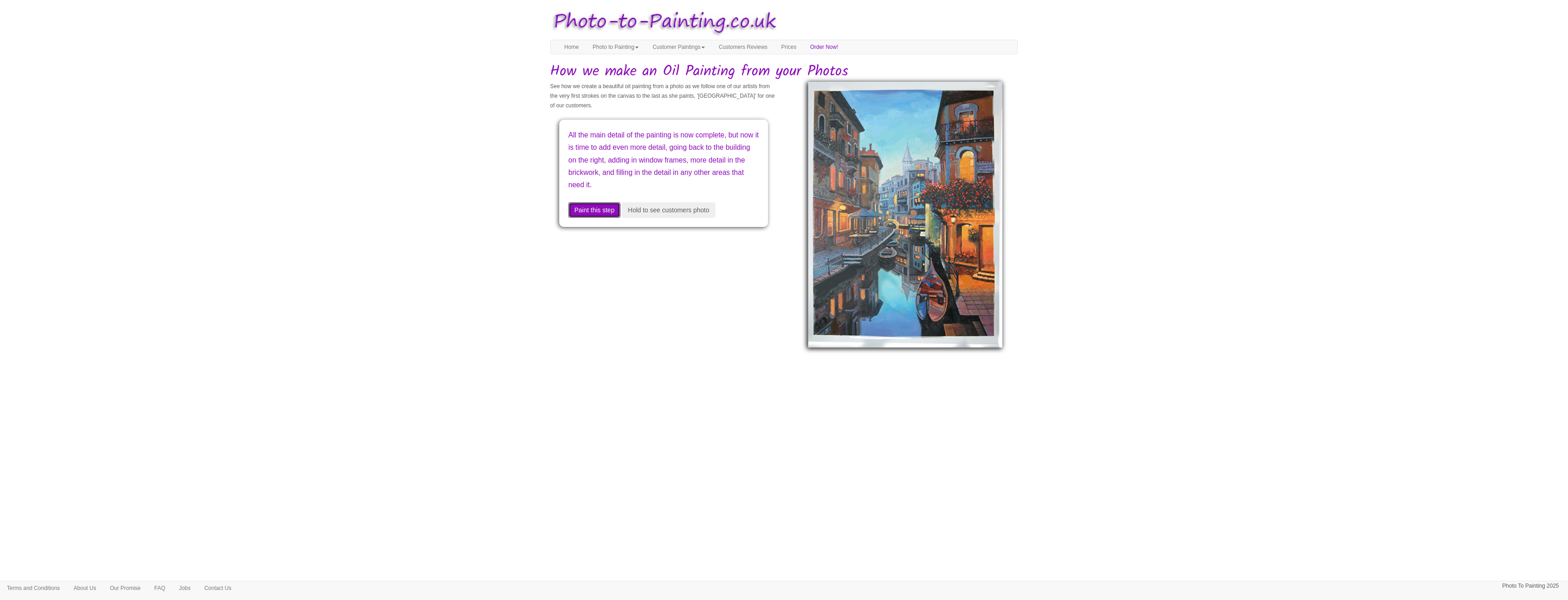
click at [602, 210] on button "Paint this step" at bounding box center [595, 211] width 52 height 16
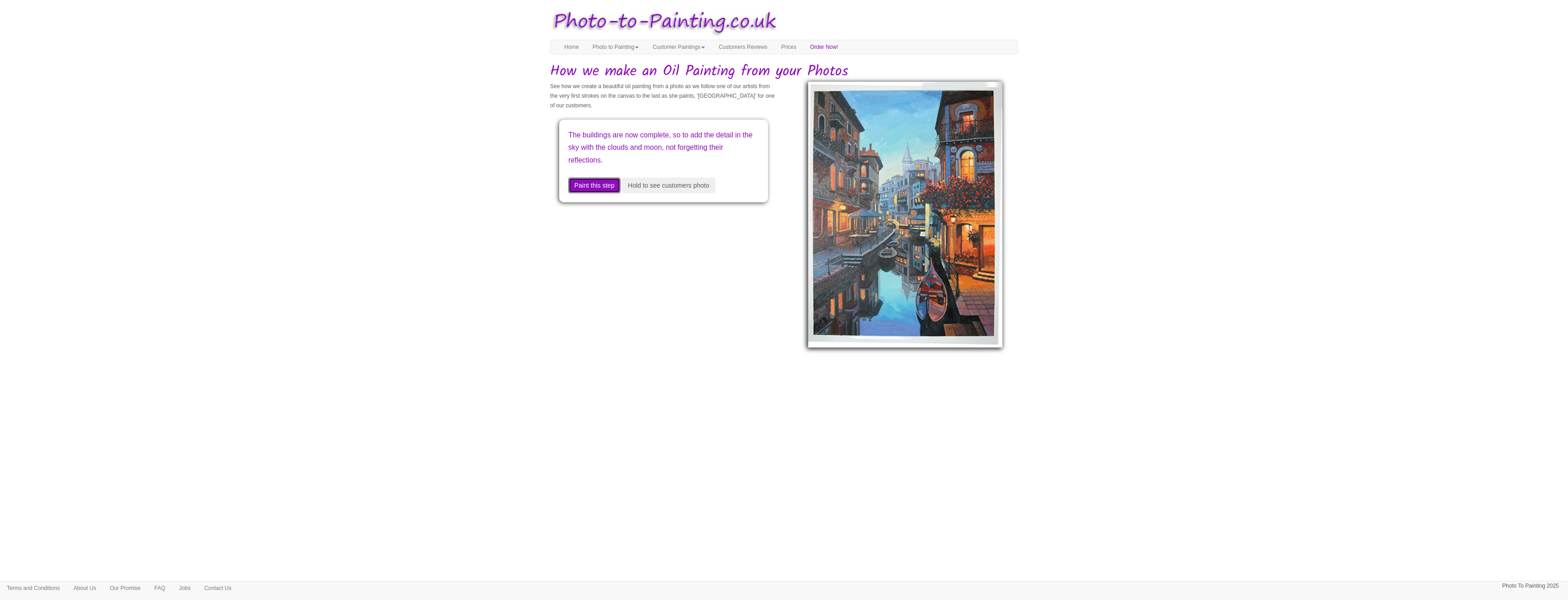
click at [601, 183] on button "Paint this step" at bounding box center [595, 186] width 52 height 16
click at [602, 181] on button "Paint this step" at bounding box center [595, 173] width 52 height 16
